Goal: Task Accomplishment & Management: Complete application form

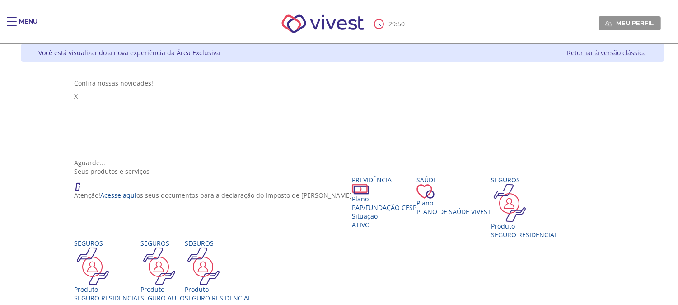
click at [10, 20] on div "Main header" at bounding box center [12, 26] width 10 height 18
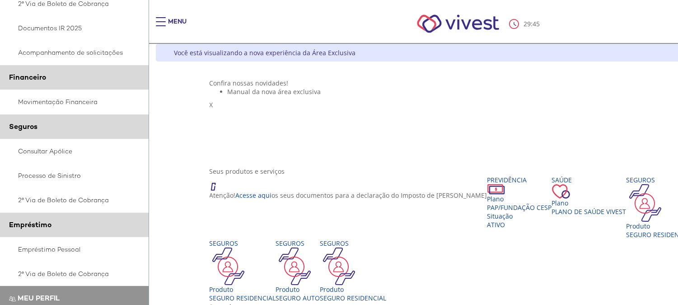
scroll to position [201, 0]
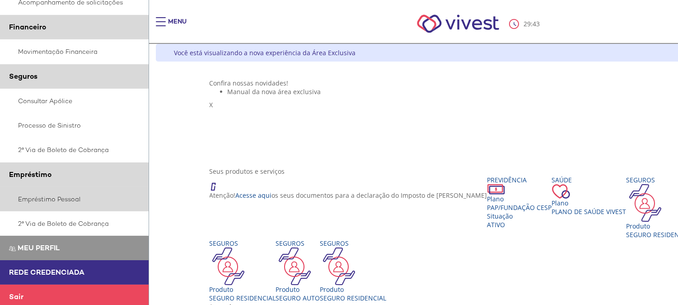
click at [66, 200] on link "Empréstimo Pessoal" at bounding box center [74, 199] width 149 height 24
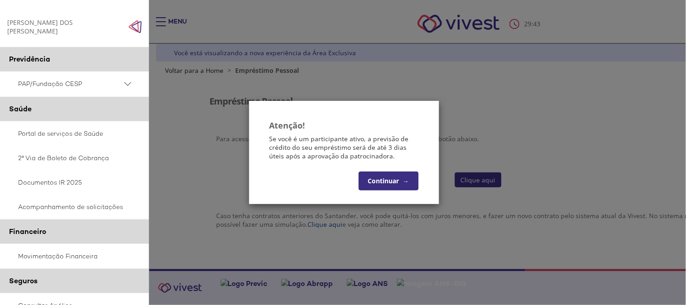
click at [396, 181] on button "Continuar →" at bounding box center [388, 180] width 60 height 19
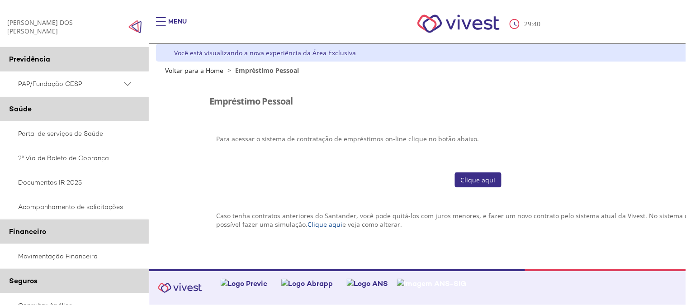
click at [480, 177] on link "Clique aqui" at bounding box center [478, 179] width 47 height 15
